Goal: Communication & Community: Answer question/provide support

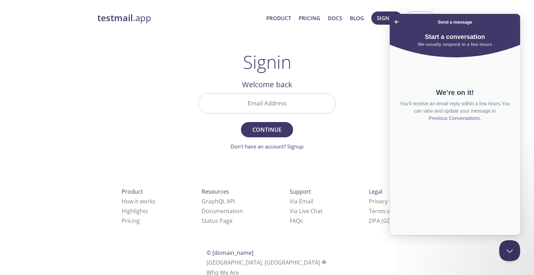
click at [457, 119] on link "Previous Conversations ." at bounding box center [455, 118] width 54 height 7
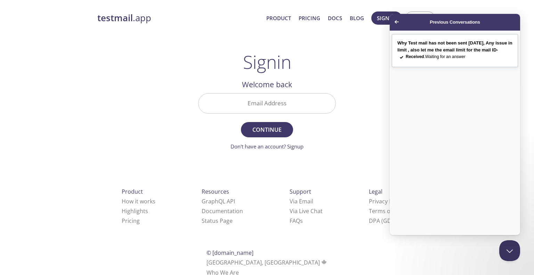
click at [436, 45] on span "Why Test mail has not been sent today, Any issue in limit , also let me the ema…" at bounding box center [454, 46] width 115 height 12
type textarea "Hi, Any update on this?"
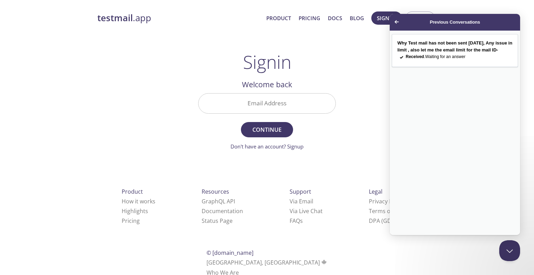
click at [404, 238] on button "Close" at bounding box center [397, 242] width 13 height 9
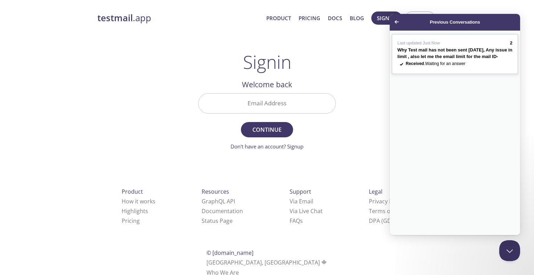
click at [439, 47] on div "Last updated Just Now" at bounding box center [452, 43] width 110 height 7
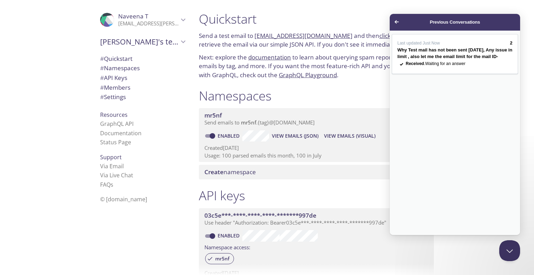
click at [404, 238] on button "Close" at bounding box center [397, 242] width 13 height 9
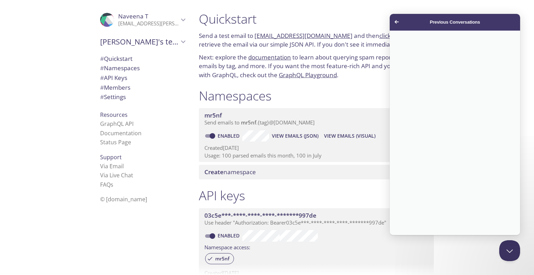
click at [397, 21] on span "Go back" at bounding box center [396, 22] width 8 height 8
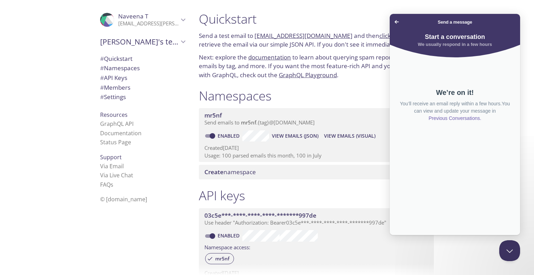
click at [443, 116] on link "Previous Conversations ." at bounding box center [455, 118] width 54 height 7
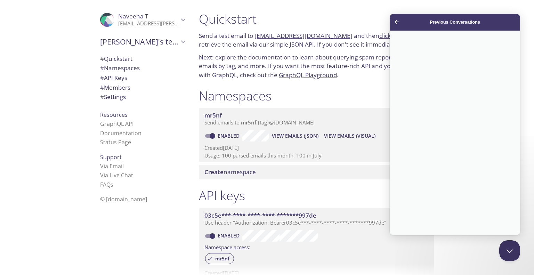
click at [398, 21] on span "Go back" at bounding box center [396, 22] width 8 height 8
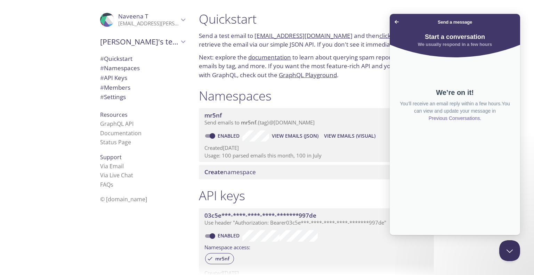
click at [455, 118] on link "Previous Conversations ." at bounding box center [455, 118] width 54 height 7
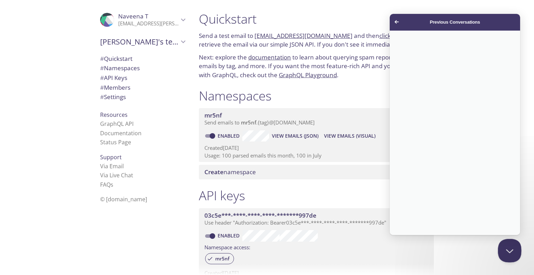
click at [510, 249] on button "Close Beacon popover" at bounding box center [508, 249] width 21 height 21
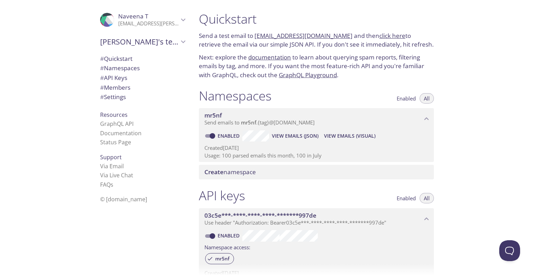
scroll to position [219, 0]
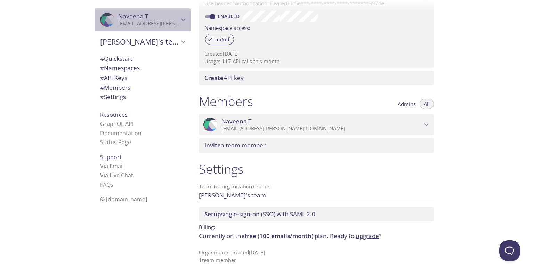
click at [167, 25] on p "[EMAIL_ADDRESS][PERSON_NAME][DOMAIN_NAME]" at bounding box center [148, 23] width 60 height 7
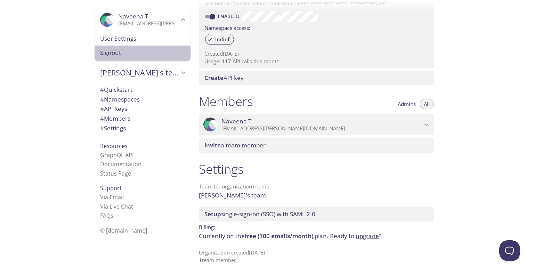
click at [143, 52] on span "Signout" at bounding box center [142, 52] width 85 height 9
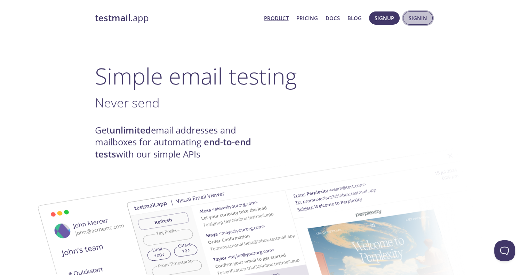
click at [417, 23] on button "Signin" at bounding box center [418, 17] width 30 height 13
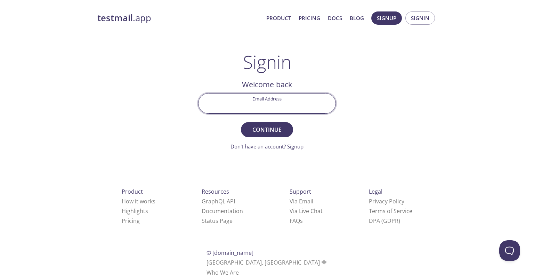
click at [304, 102] on input "Email Address" at bounding box center [266, 103] width 137 height 20
type input "naveenathangavel18@gmail.com"
click at [241, 122] on button "Continue" at bounding box center [267, 129] width 52 height 15
click at [259, 111] on input "Signin Security Code" at bounding box center [266, 103] width 137 height 20
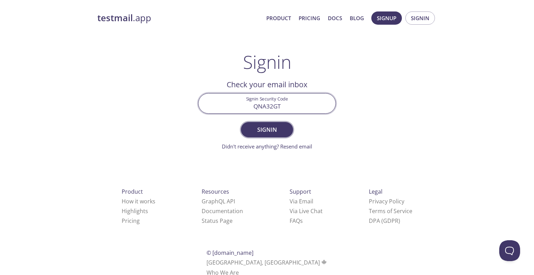
type input "QNA32GT"
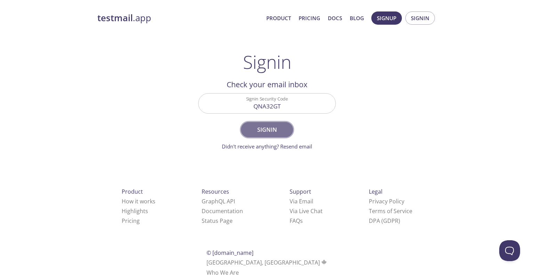
click at [267, 133] on span "Signin" at bounding box center [267, 130] width 37 height 10
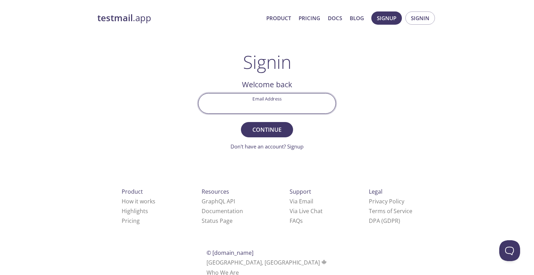
click at [271, 95] on input "Email Address" at bounding box center [266, 103] width 137 height 20
type input "[EMAIL_ADDRESS][PERSON_NAME][DOMAIN_NAME]"
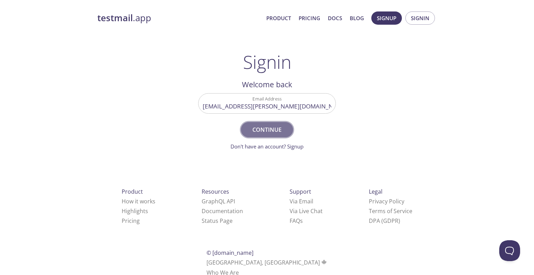
click at [271, 131] on span "Continue" at bounding box center [267, 130] width 37 height 10
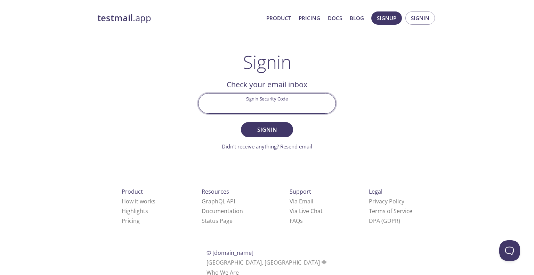
click at [269, 99] on input "Signin Security Code" at bounding box center [266, 103] width 137 height 20
type input "EYLC2Q2"
click at [241, 122] on button "Signin" at bounding box center [267, 129] width 52 height 15
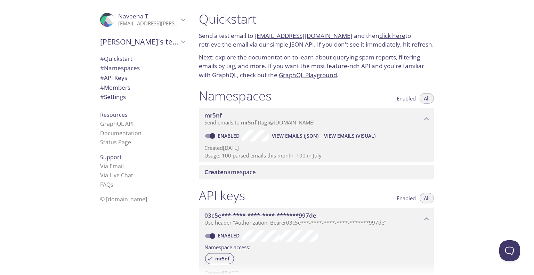
click at [236, 157] on p "Usage: 100 parsed emails this month, 100 in July" at bounding box center [316, 155] width 224 height 7
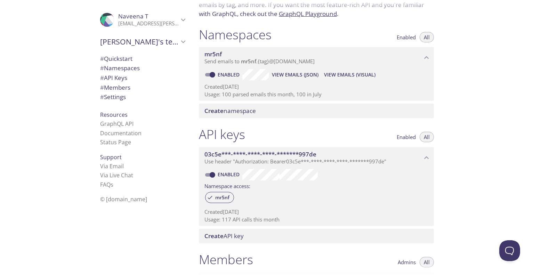
scroll to position [62, 0]
click at [332, 88] on p "Created 28 May 2025" at bounding box center [316, 85] width 224 height 7
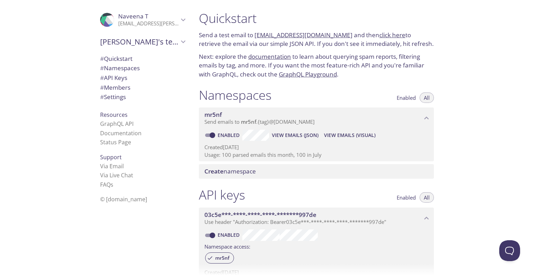
scroll to position [0, 0]
click at [119, 70] on span "# Namespaces" at bounding box center [120, 68] width 40 height 8
